Goal: Check status: Check status

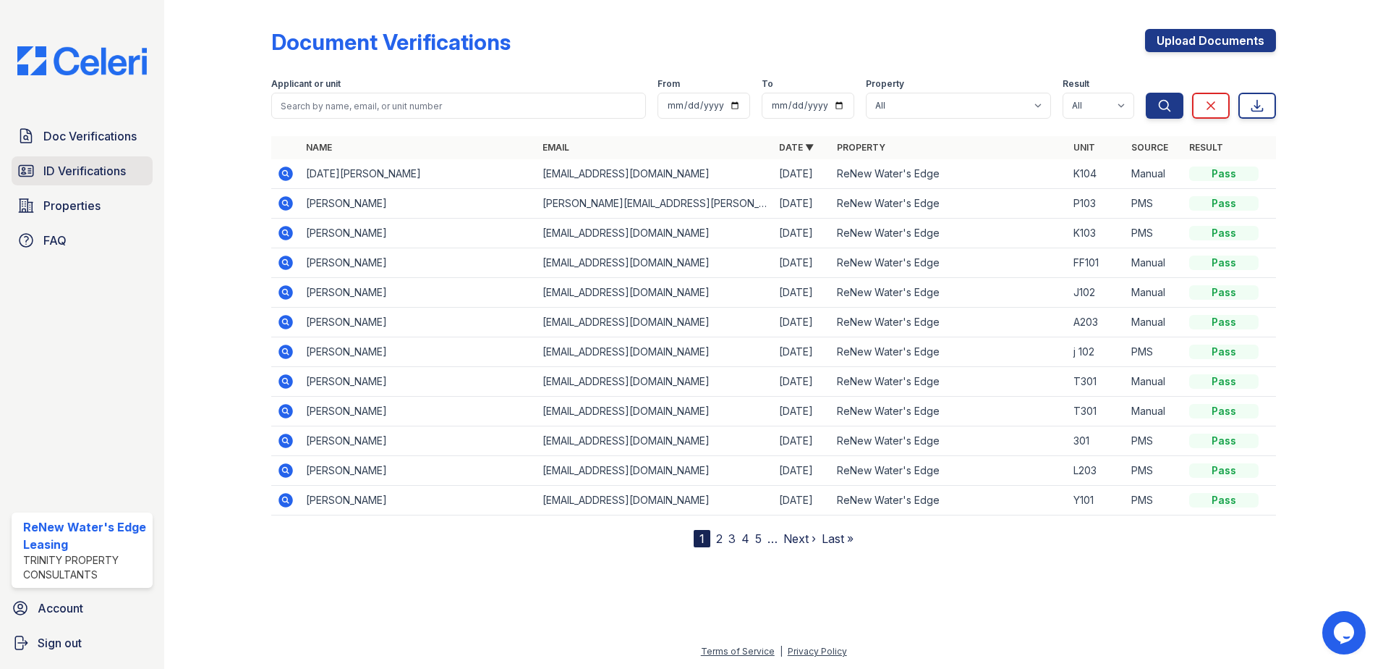
click at [71, 176] on span "ID Verifications" at bounding box center [84, 170] width 82 height 17
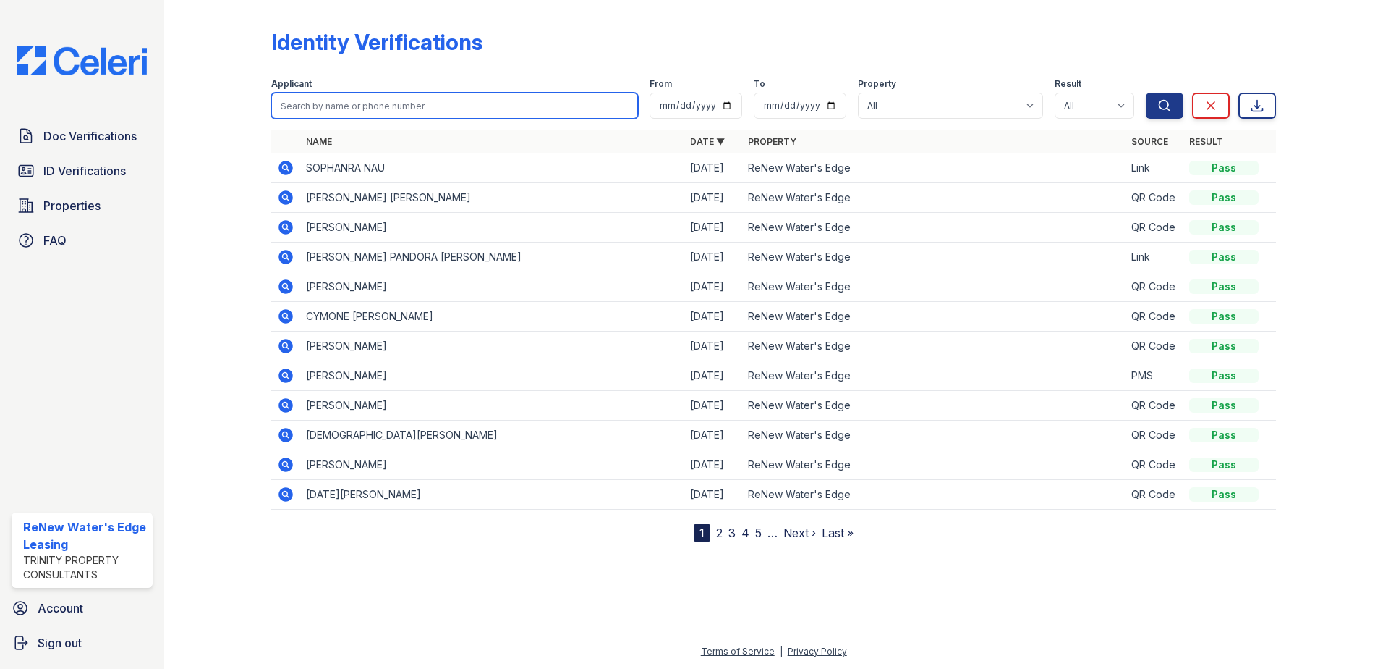
click at [414, 110] on input "search" at bounding box center [454, 106] width 367 height 26
type input "[PERSON_NAME]"
click at [1146, 93] on button "Search" at bounding box center [1165, 106] width 38 height 26
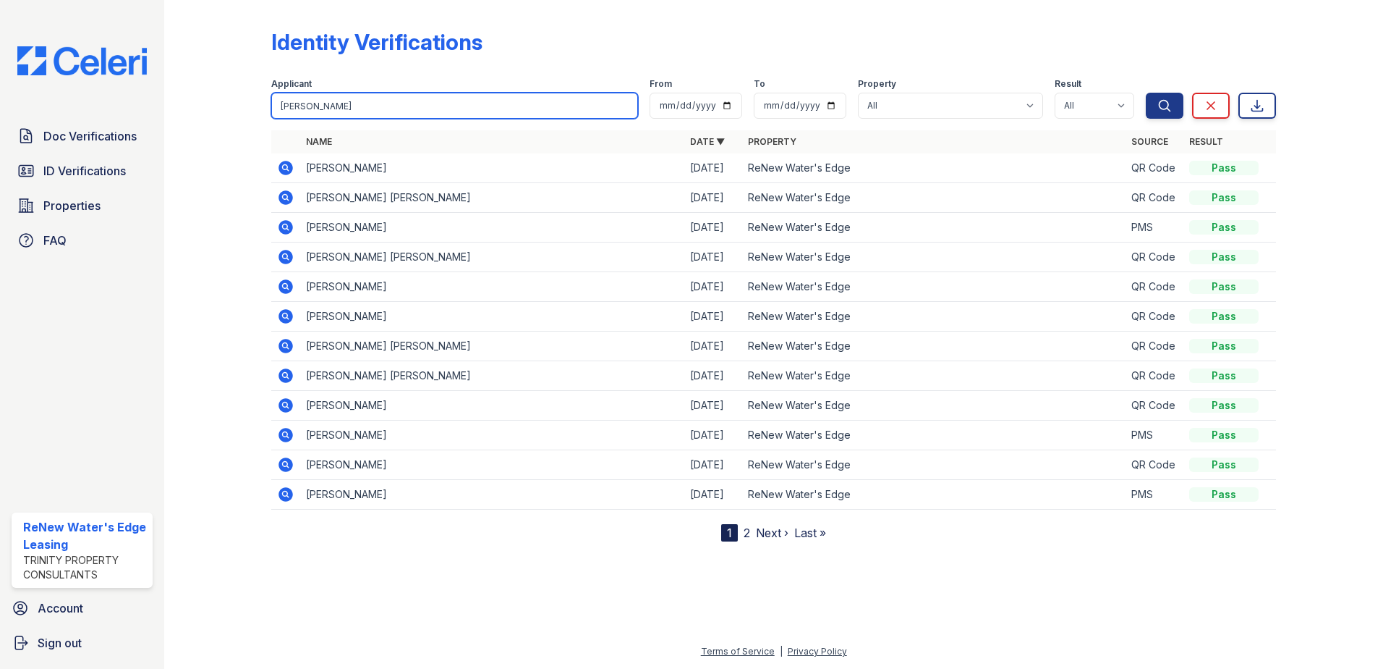
click at [414, 110] on input "[PERSON_NAME]" at bounding box center [454, 106] width 367 height 26
type input "[PERSON_NAME]"
click at [1146, 93] on button "Search" at bounding box center [1165, 106] width 38 height 26
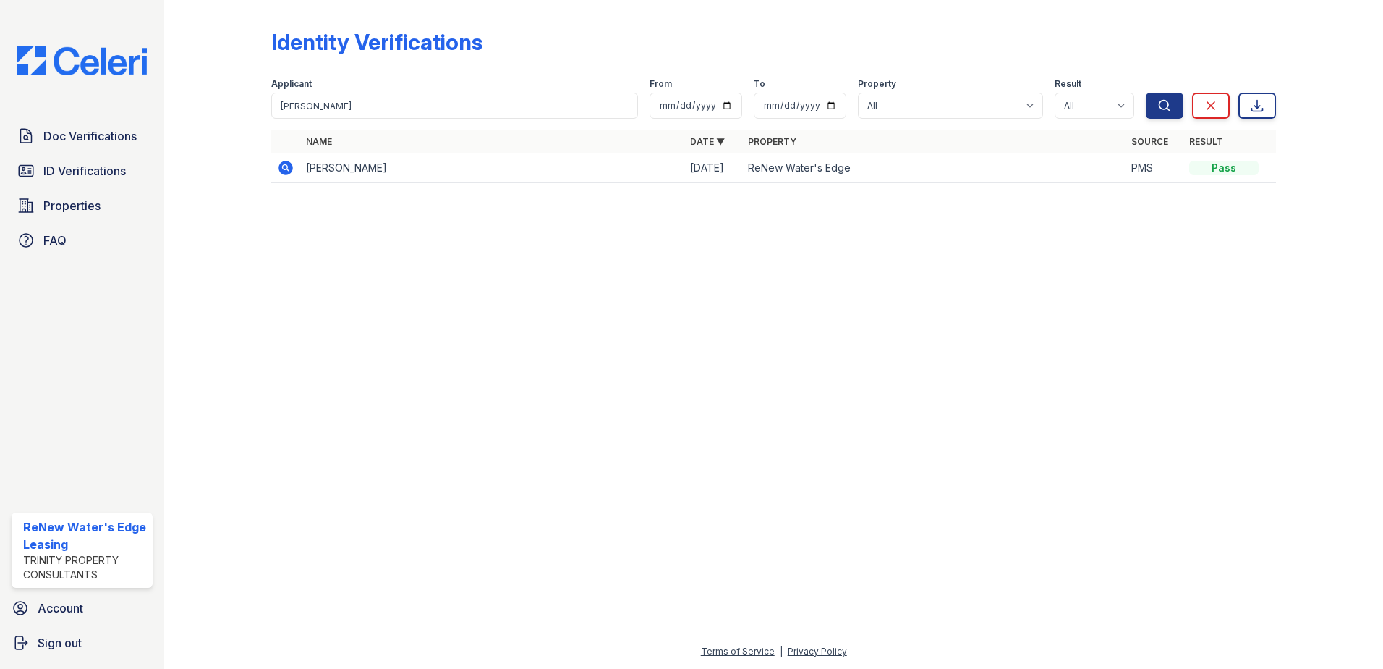
click at [288, 169] on icon at bounding box center [285, 167] width 17 height 17
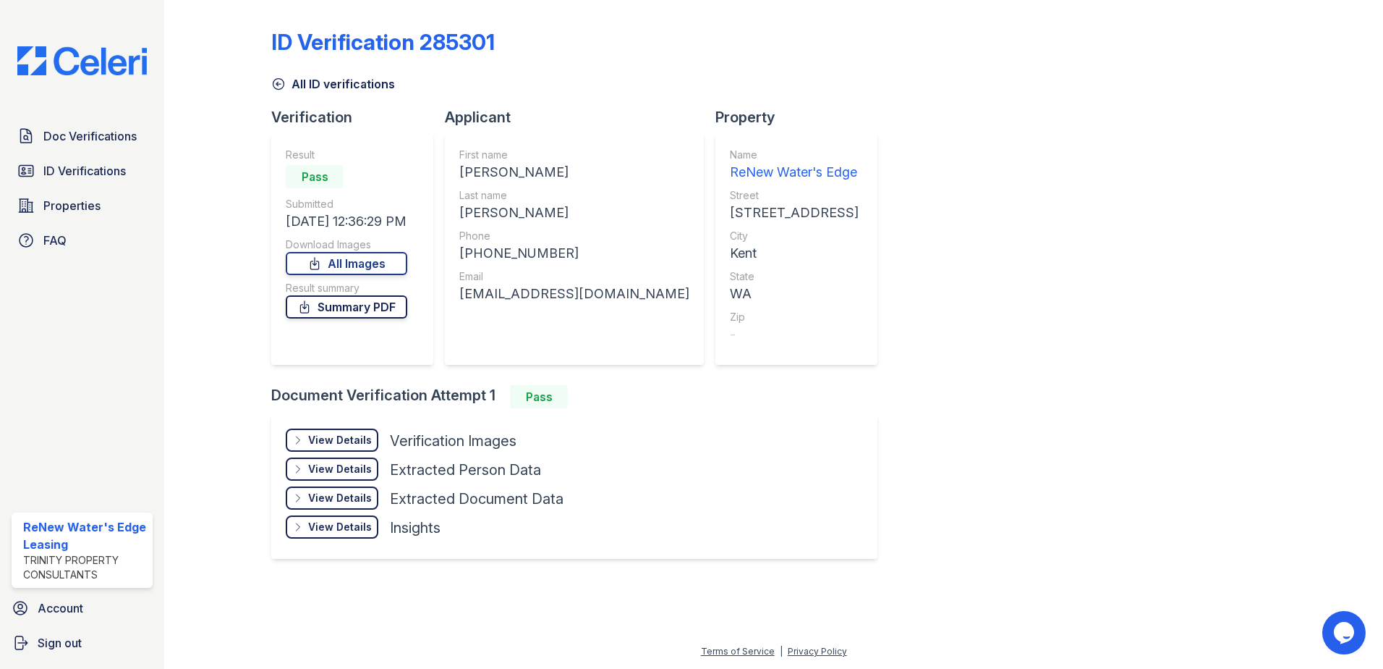
click at [380, 309] on link "Summary PDF" at bounding box center [347, 306] width 122 height 23
click at [360, 442] on div "View Details" at bounding box center [340, 440] width 64 height 14
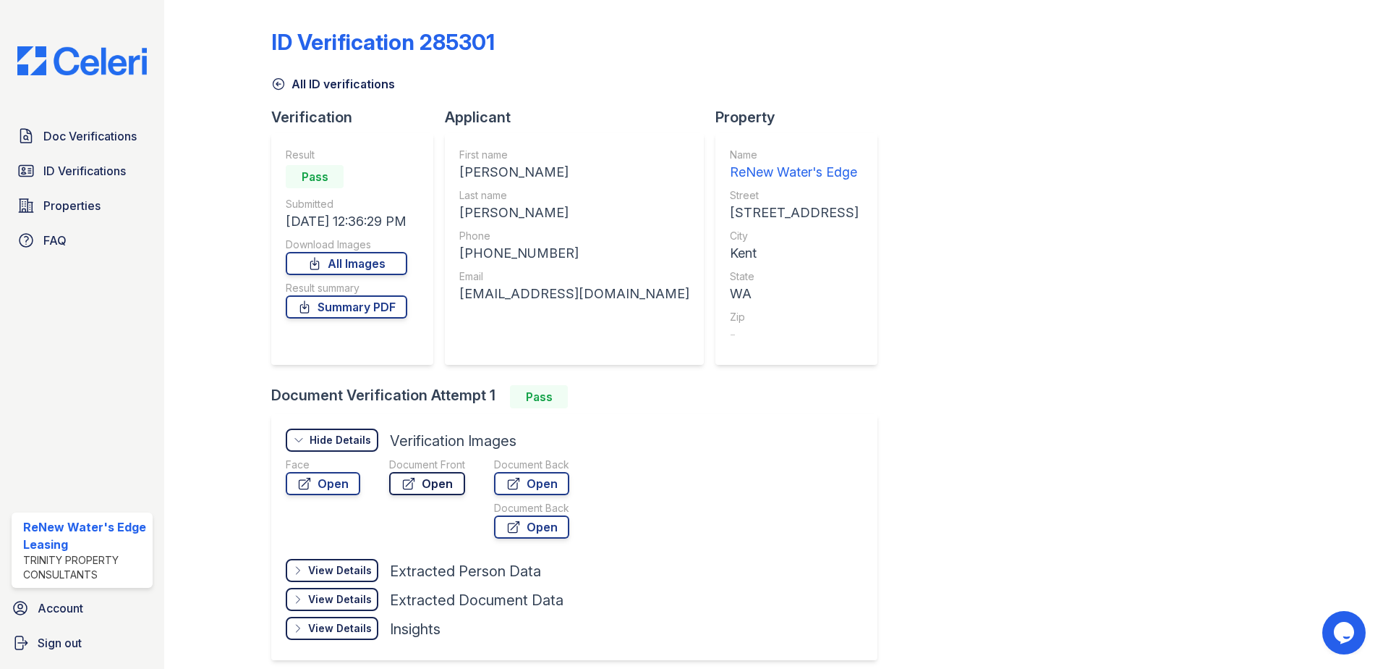
click at [424, 483] on link "Open" at bounding box center [427, 483] width 76 height 23
